Goal: Transaction & Acquisition: Purchase product/service

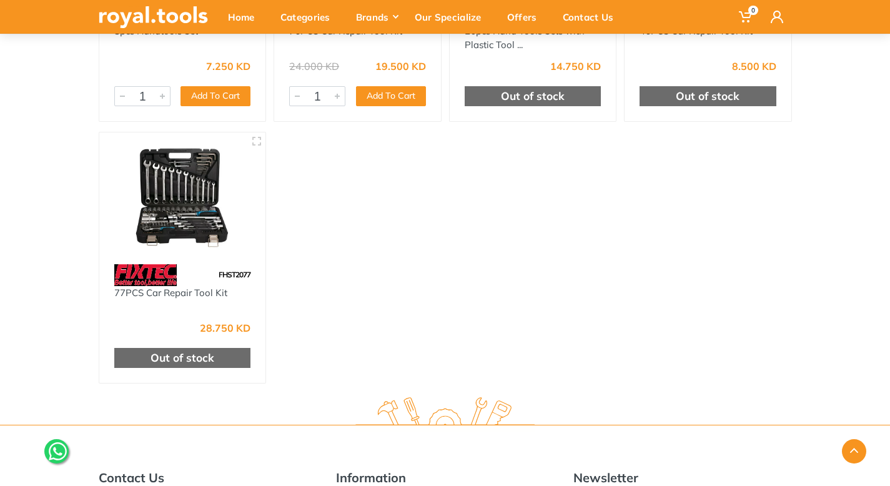
scroll to position [319, 0]
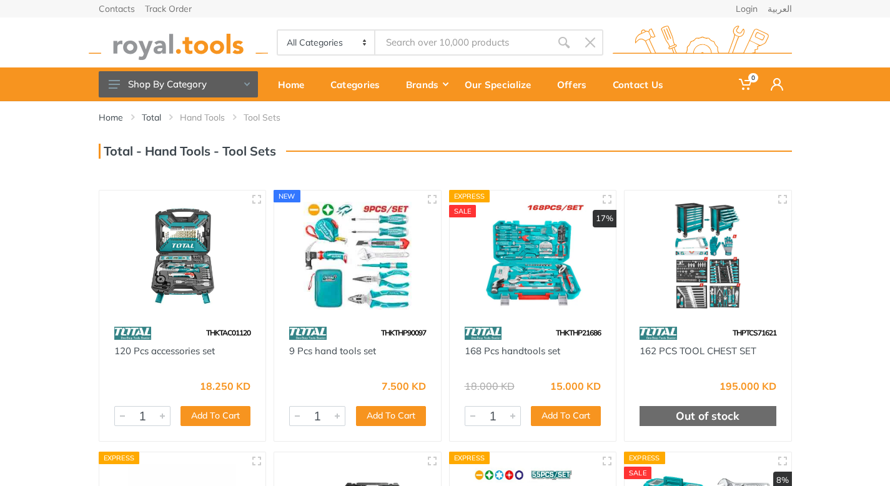
click at [184, 239] on img at bounding box center [183, 256] width 144 height 108
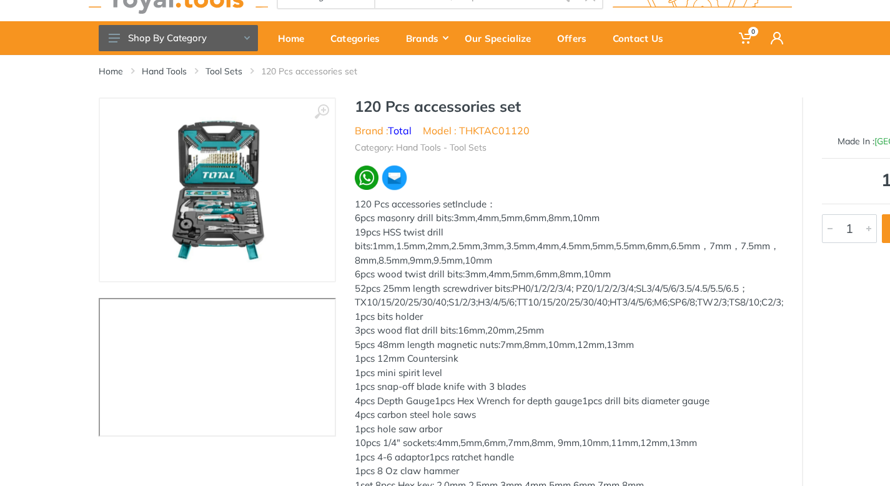
scroll to position [65, 0]
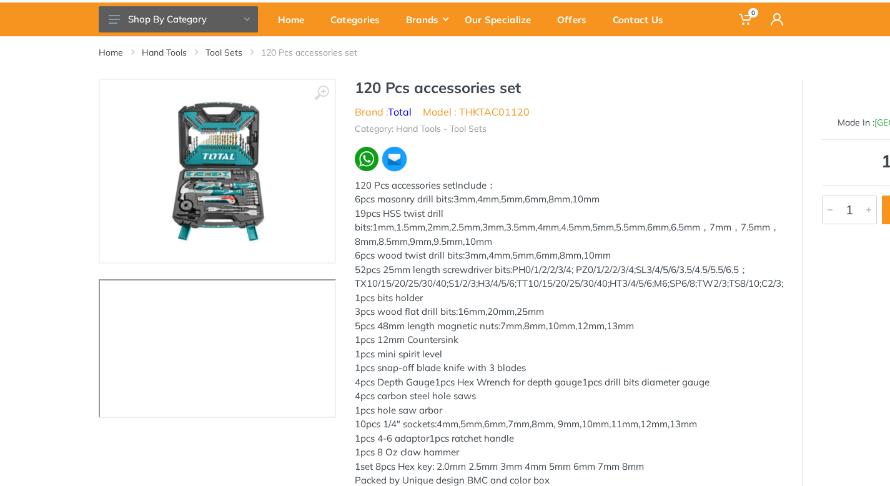
click at [235, 197] on img at bounding box center [217, 170] width 143 height 157
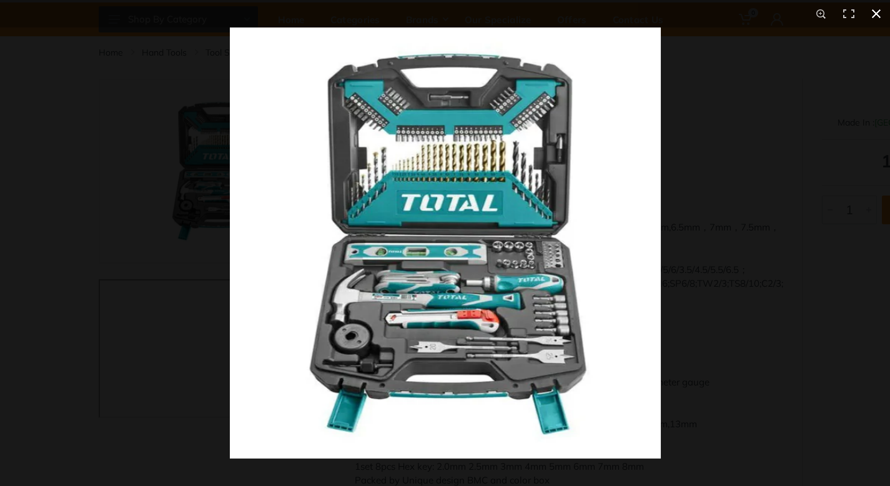
click at [725, 256] on div at bounding box center [675, 270] width 890 height 486
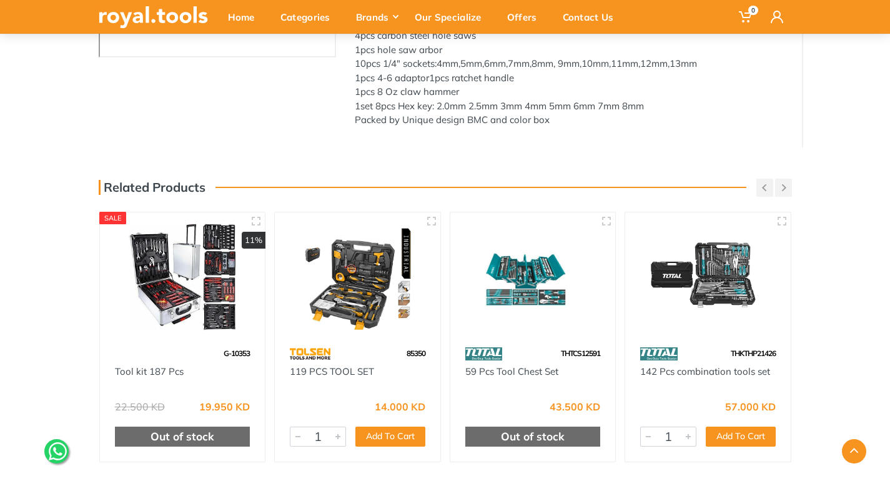
scroll to position [436, 0]
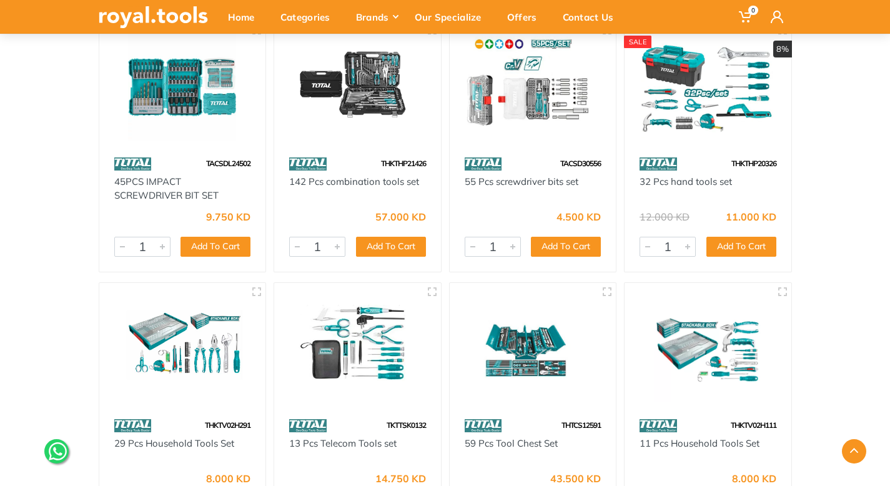
scroll to position [585, 0]
